Goal: Information Seeking & Learning: Learn about a topic

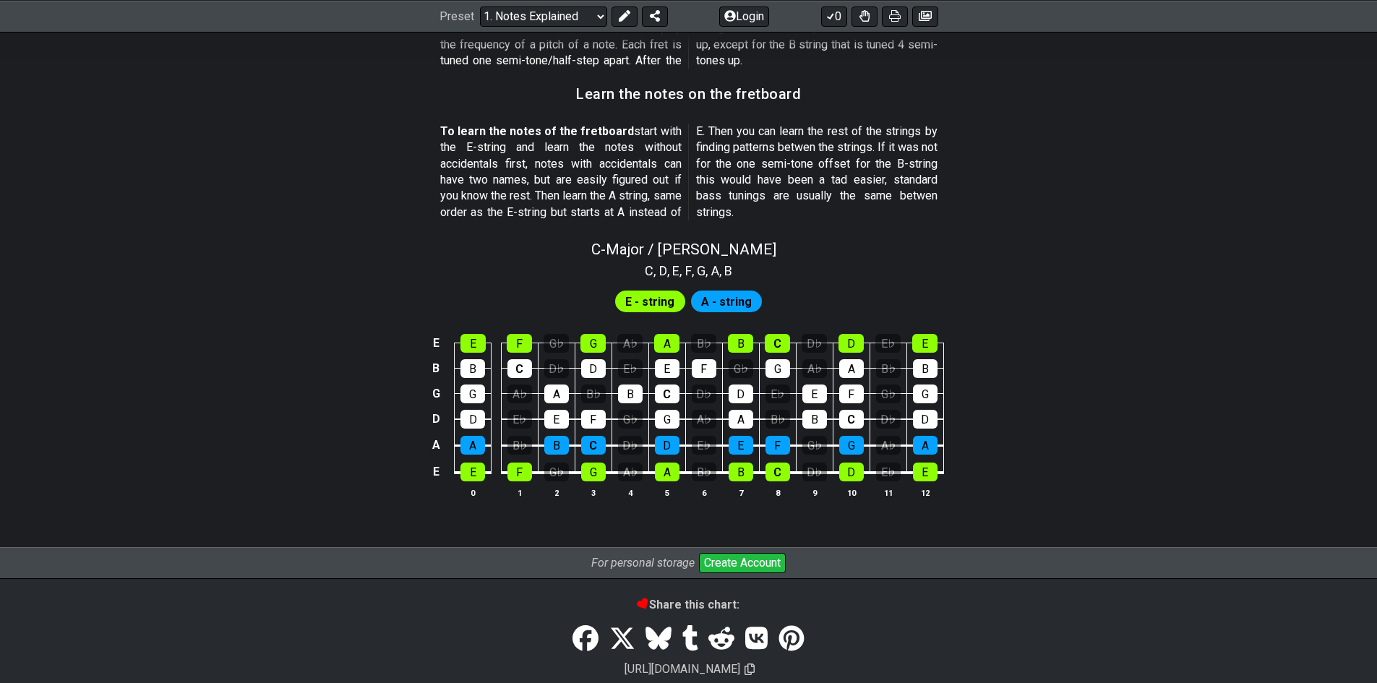
scroll to position [1301, 0]
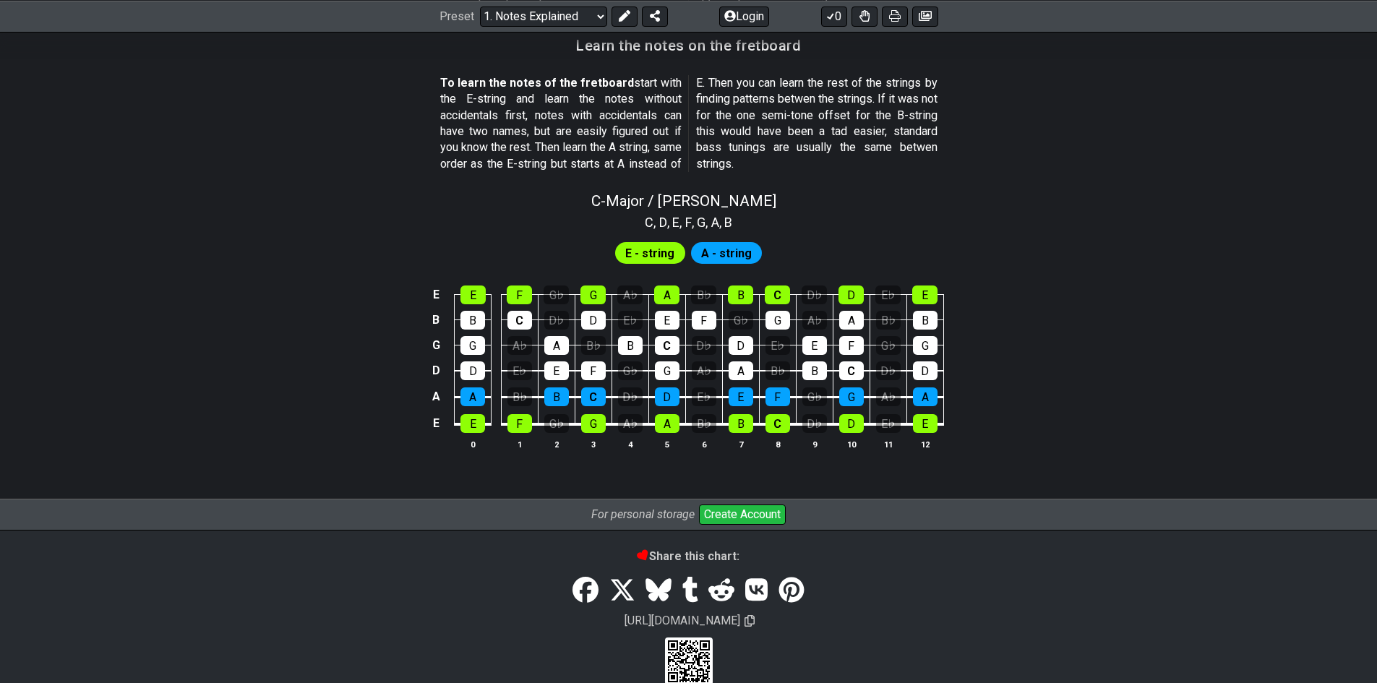
click at [839, 239] on div "E - string A - string" at bounding box center [688, 249] width 1377 height 35
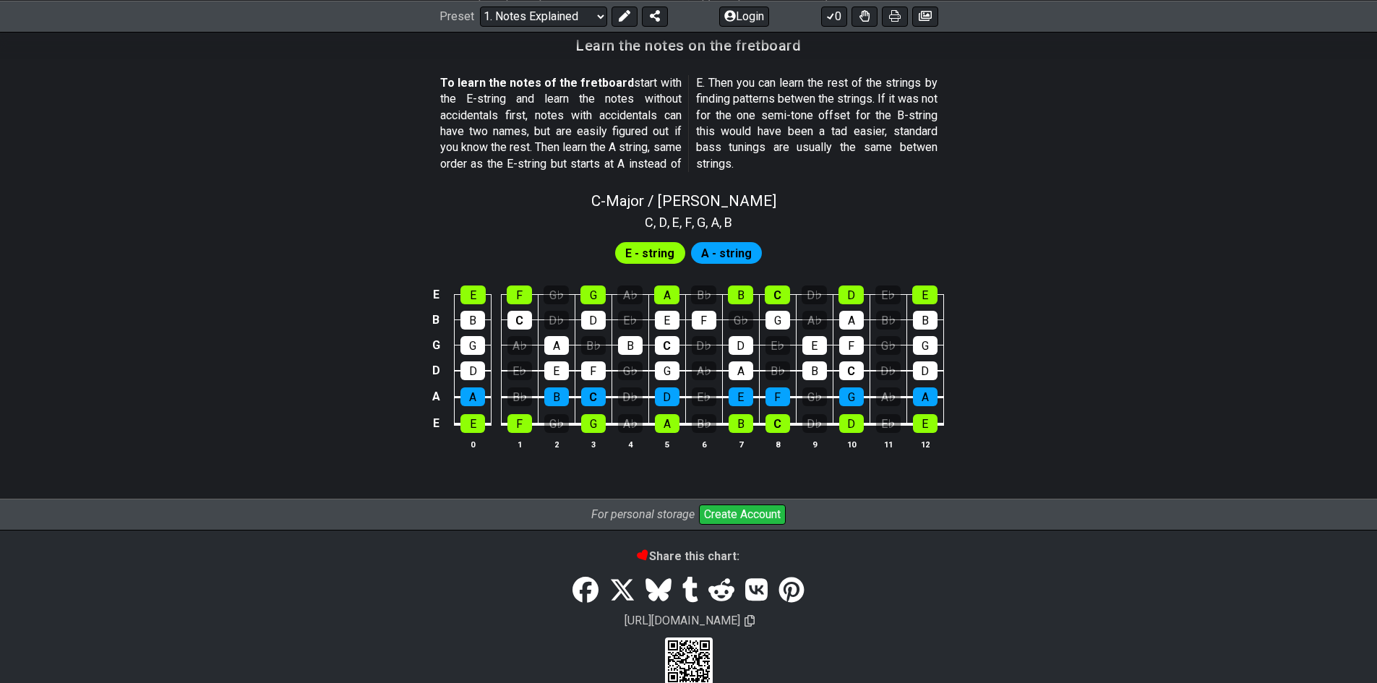
click at [839, 239] on div "E - string A - string" at bounding box center [688, 249] width 1377 height 35
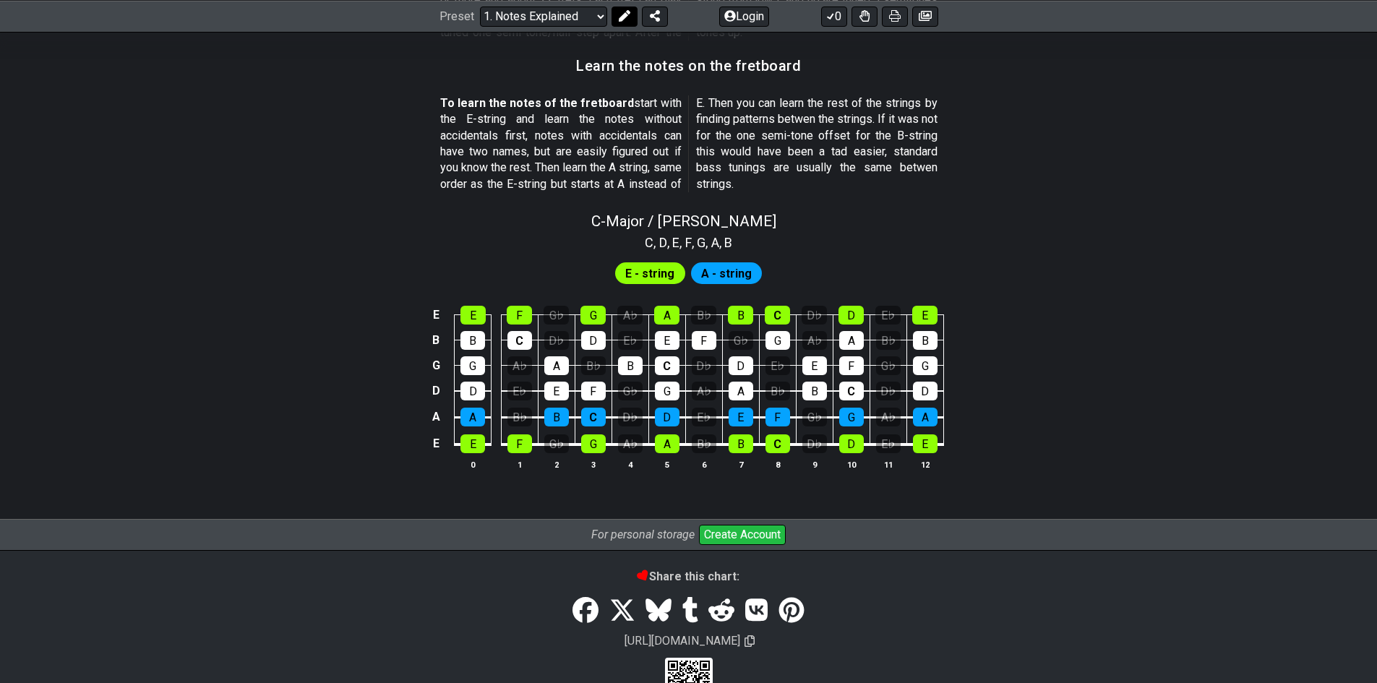
scroll to position [1256, 0]
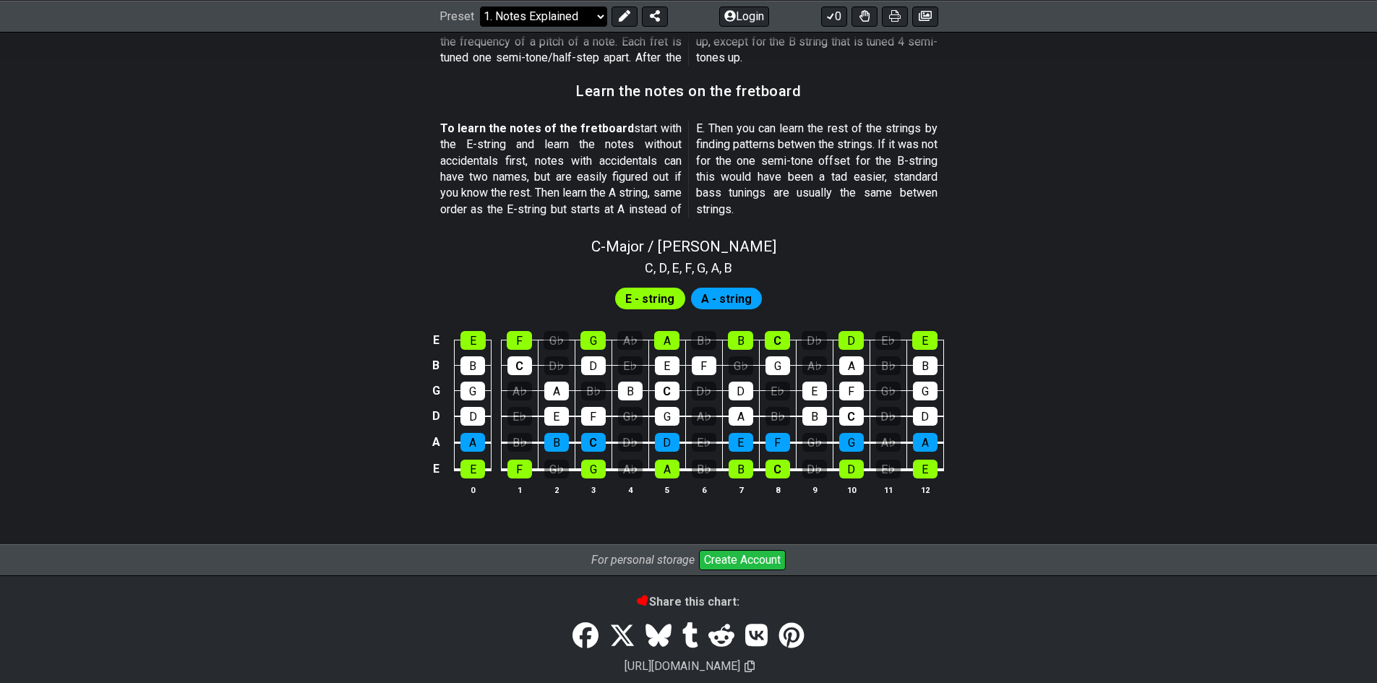
click at [541, 13] on select "Welcome to #fretflip! Initial Preset Custom Preset Minor Pentatonic Major Penta…" at bounding box center [543, 16] width 127 height 20
click at [480, 6] on select "Welcome to #fretflip! Initial Preset Custom Preset Minor Pentatonic Major Penta…" at bounding box center [543, 16] width 127 height 20
click at [560, 14] on select "Welcome to #fretflip! Initial Preset Custom Preset Minor Pentatonic Major Penta…" at bounding box center [543, 16] width 127 height 20
click at [480, 26] on select "Welcome to #fretflip! Initial Preset Custom Preset Minor Pentatonic Major Penta…" at bounding box center [543, 16] width 127 height 20
select select "/scale-degrees-and-intervals"
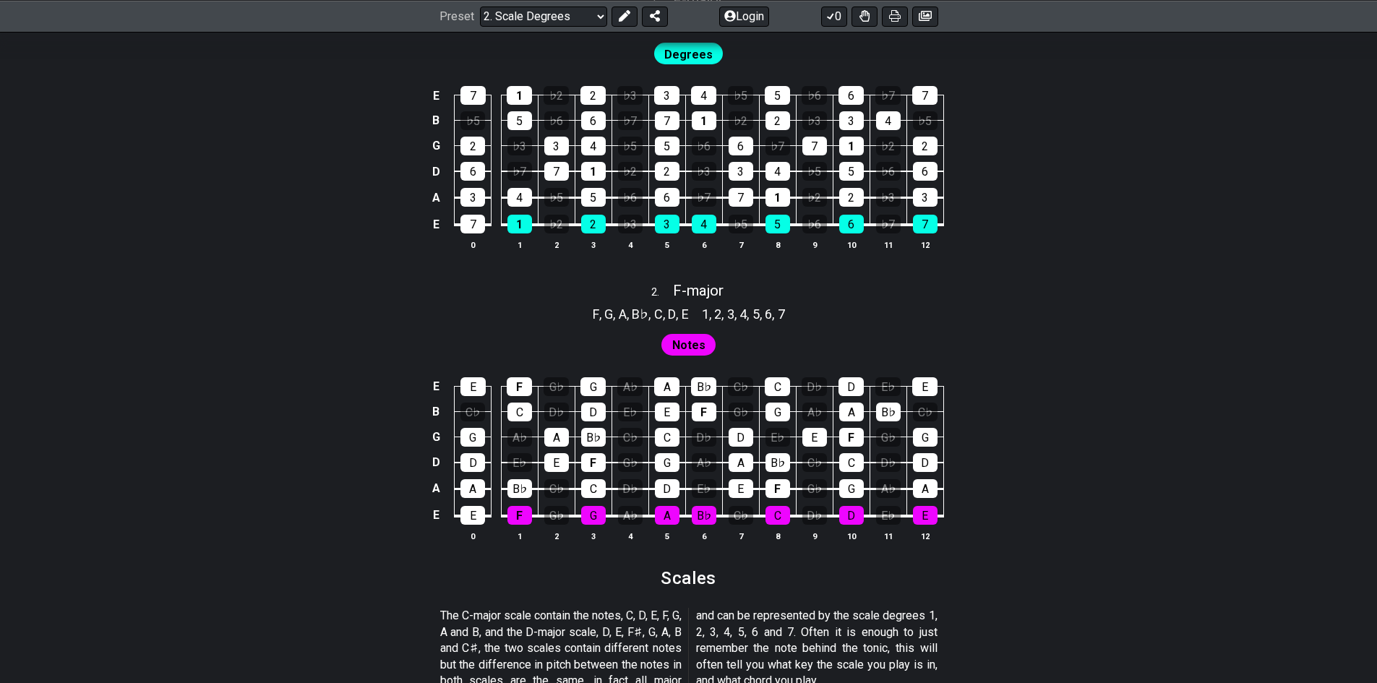
scroll to position [1446, 0]
